Goal: Information Seeking & Learning: Learn about a topic

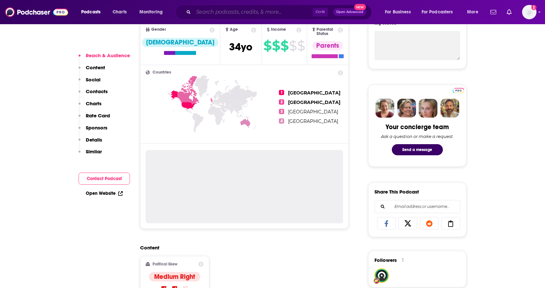
click at [239, 14] on input "Search podcasts, credits, & more..." at bounding box center [253, 12] width 119 height 10
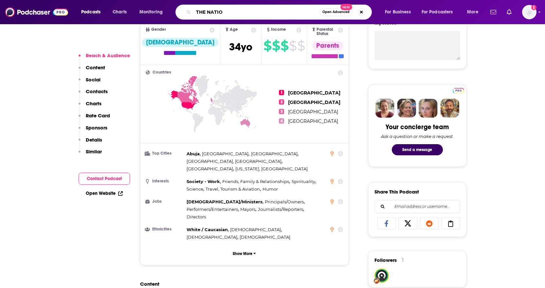
type input "THE NATION"
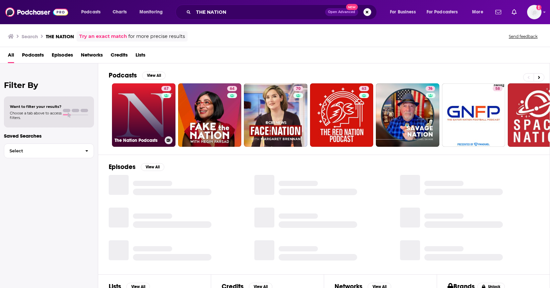
click at [140, 97] on link "67 The Nation Podcasts" at bounding box center [144, 115] width 64 height 64
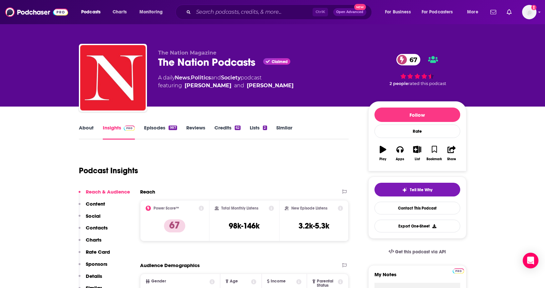
click at [83, 127] on link "About" at bounding box center [86, 132] width 15 height 15
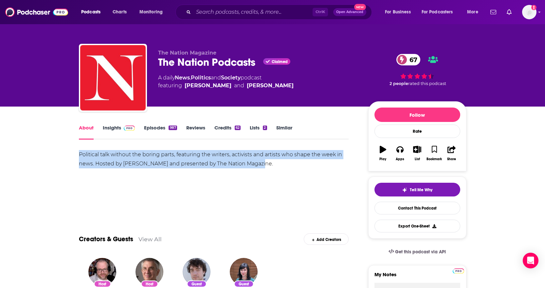
drag, startPoint x: 77, startPoint y: 154, endPoint x: 272, endPoint y: 159, distance: 195.6
copy div "Political talk without the boring parts, featuring the writers, activists and a…"
